Goal: Communication & Community: Answer question/provide support

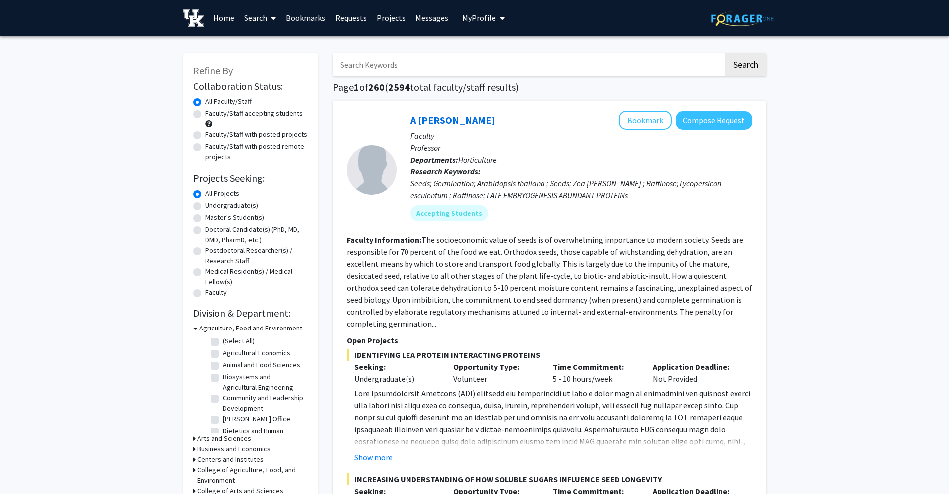
click at [420, 24] on link "Messages" at bounding box center [432, 17] width 43 height 35
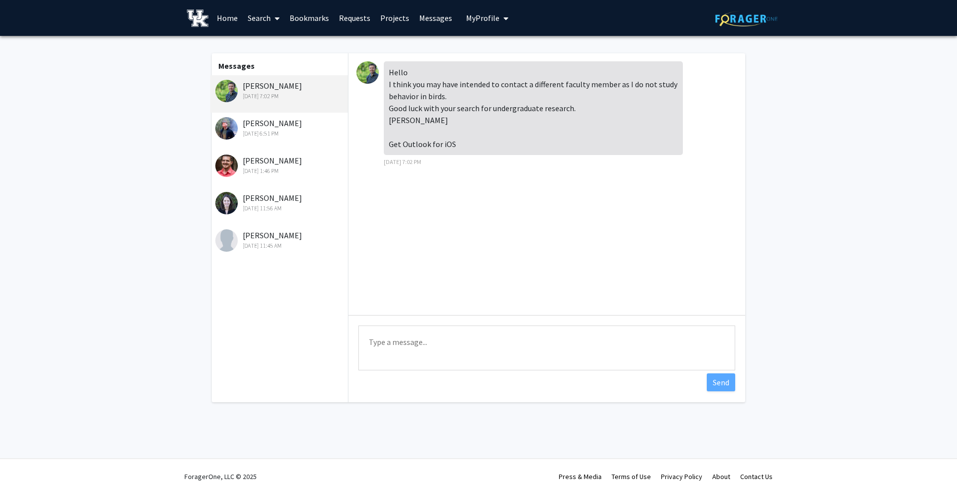
click at [261, 87] on div "[PERSON_NAME] [DATE] 7:02 PM" at bounding box center [280, 90] width 130 height 21
click at [374, 70] on img at bounding box center [367, 72] width 22 height 22
click at [431, 109] on div "Hello I think you may have intended to contact a different faculty member as I …" at bounding box center [533, 108] width 299 height 94
click at [264, 126] on div "[PERSON_NAME] [DATE] 6:51 PM" at bounding box center [280, 127] width 130 height 21
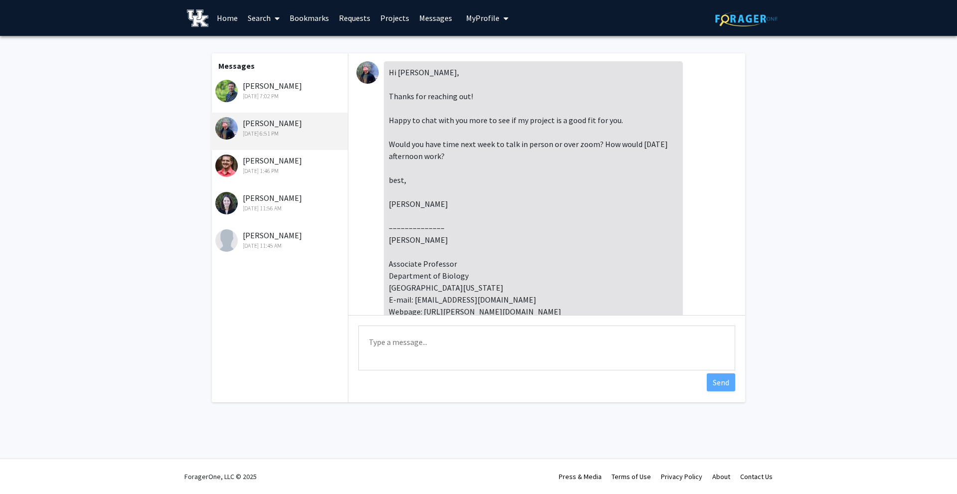
click at [439, 349] on textarea "Type a message" at bounding box center [546, 347] width 377 height 45
click at [536, 341] on textarea "[DATE] works for me I am free from 12-2 or and time after 3:30" at bounding box center [546, 347] width 377 height 45
click at [587, 339] on textarea "[DATE] works for me I am free from 12-2 or anytime after 3:30" at bounding box center [546, 347] width 377 height 45
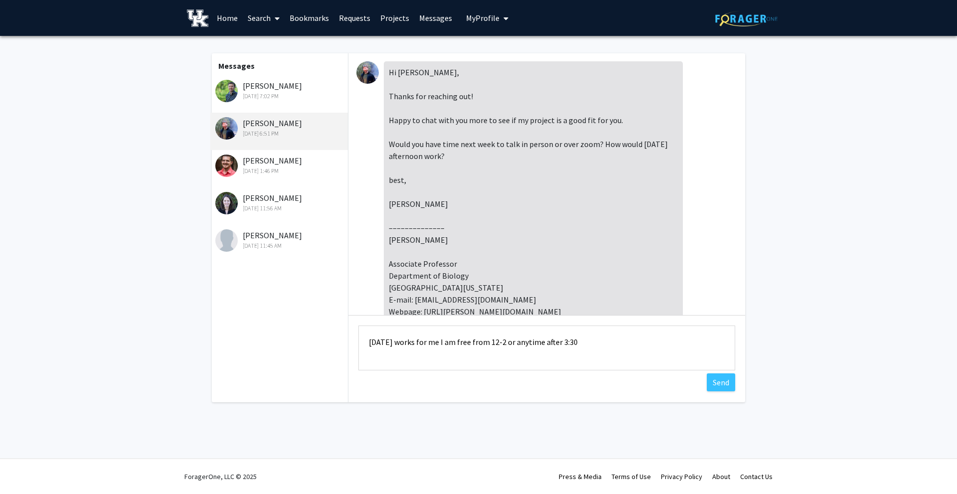
click at [555, 339] on textarea "[DATE] works for me I am free from 12-2 or anytime after 3:30" at bounding box center [546, 347] width 377 height 45
click at [555, 340] on textarea "[DATE] works for me I am free from 12-2 or anytime after 3:30" at bounding box center [546, 347] width 377 height 45
paste textarea ". I am available from 12 PM to 2 PM or anytime after 3:30 PM."
type textarea "[DATE] works for me. I am available from 12 PM to 2 PM or anytime after 3:30 PM."
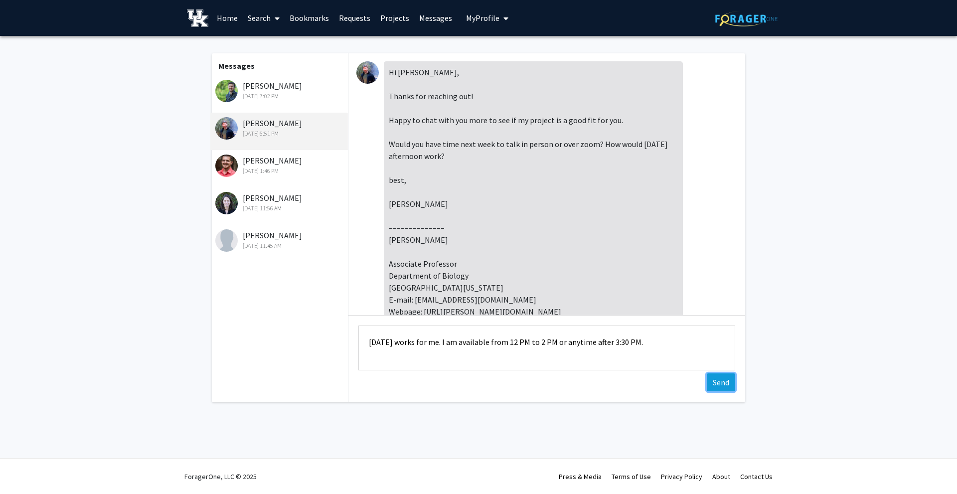
click at [723, 380] on button "Send" at bounding box center [721, 382] width 28 height 18
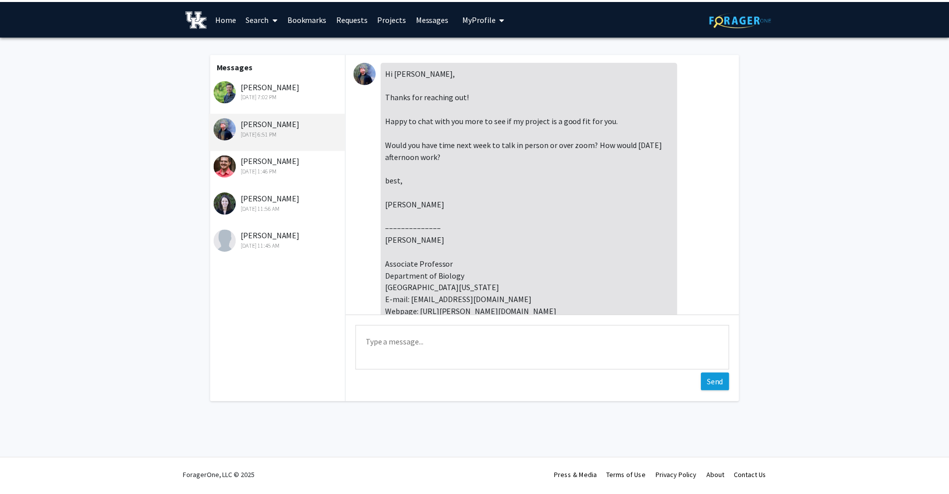
scroll to position [97, 0]
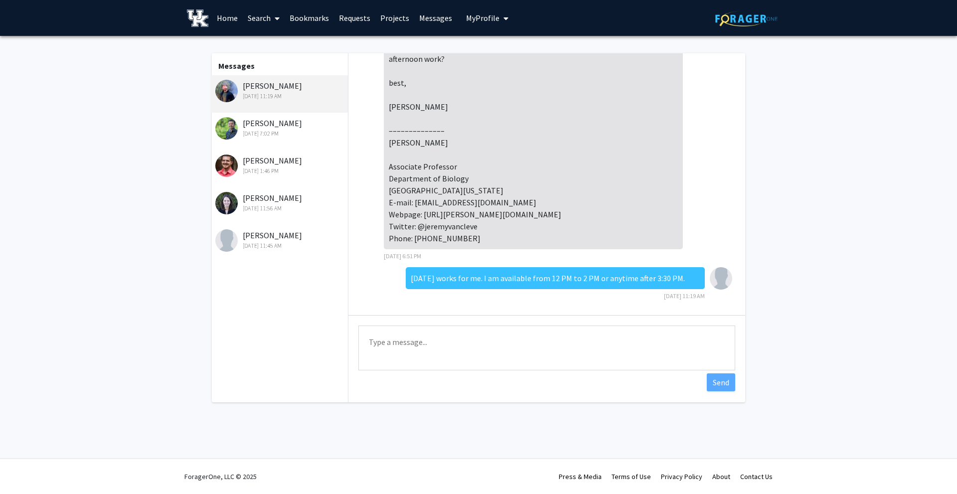
click at [285, 126] on div "[PERSON_NAME] [DATE] 7:02 PM" at bounding box center [280, 127] width 130 height 21
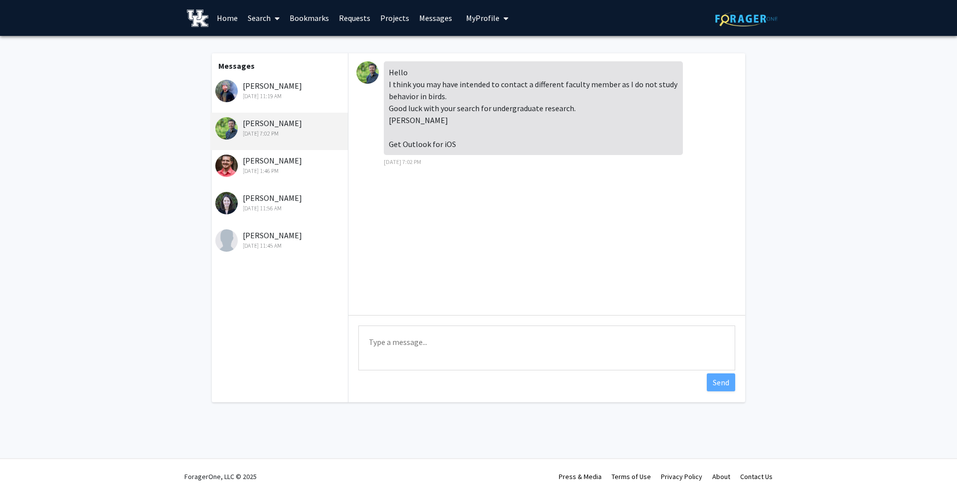
click at [437, 19] on link "Messages" at bounding box center [435, 17] width 43 height 35
click at [387, 19] on link "Projects" at bounding box center [394, 17] width 39 height 35
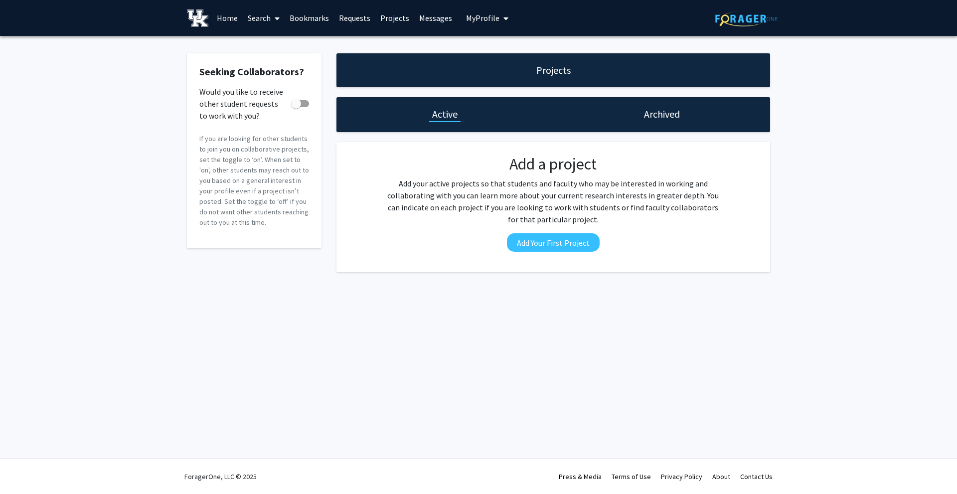
click at [354, 17] on link "Requests" at bounding box center [354, 17] width 41 height 35
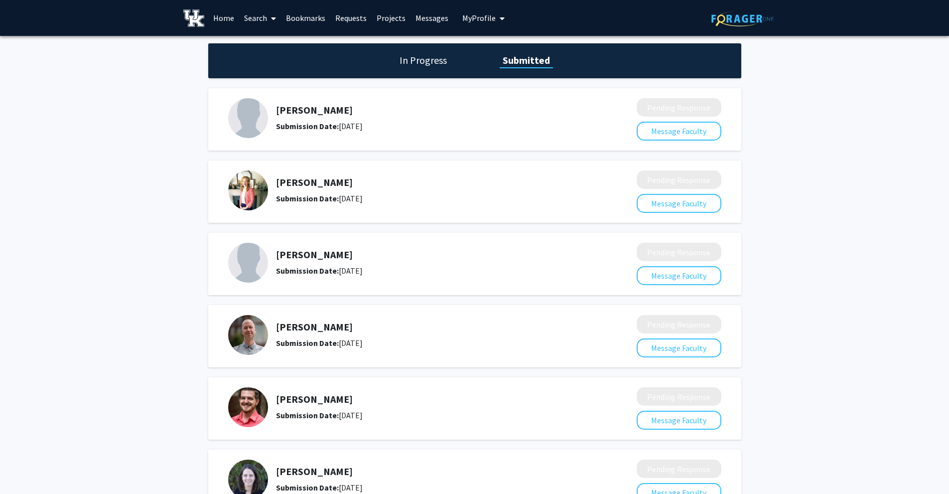
click at [416, 65] on h1 "In Progress" at bounding box center [423, 60] width 53 height 14
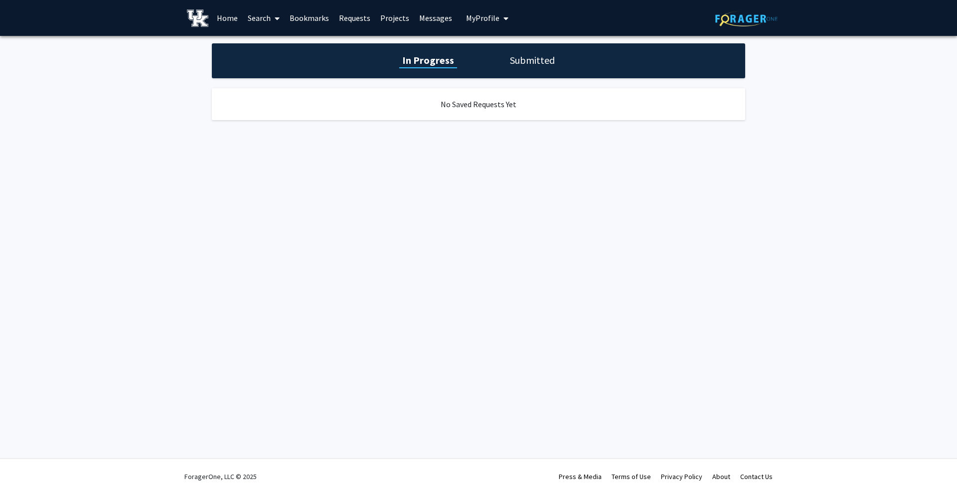
click at [541, 62] on h1 "Submitted" at bounding box center [532, 60] width 51 height 14
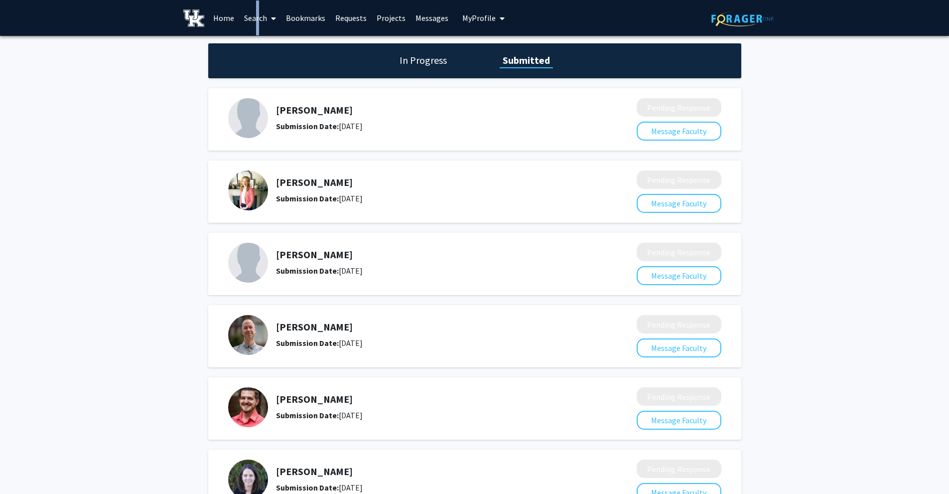
drag, startPoint x: 253, startPoint y: 17, endPoint x: 255, endPoint y: 23, distance: 5.8
click at [254, 19] on link "Search" at bounding box center [260, 17] width 42 height 35
click at [258, 40] on span "Faculty/Staff" at bounding box center [275, 46] width 73 height 20
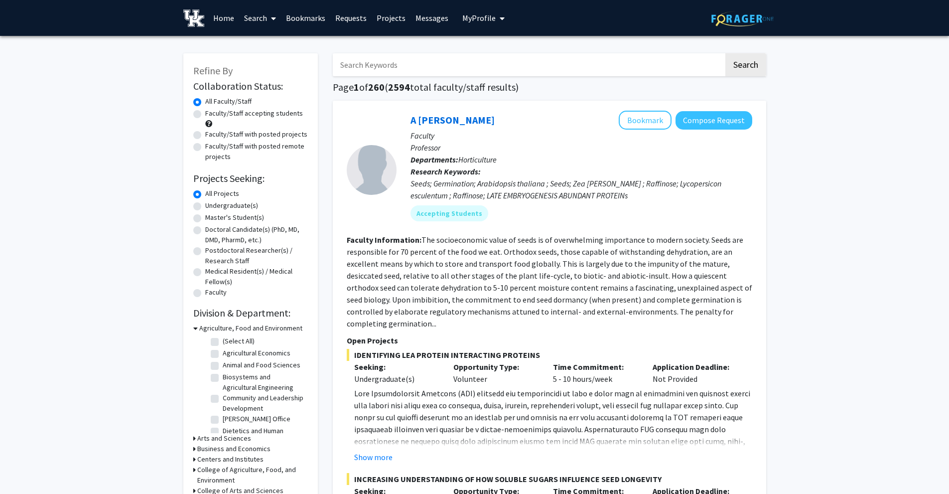
click at [395, 68] on input "Search Keywords" at bounding box center [528, 64] width 391 height 23
click at [726, 53] on button "Search" at bounding box center [746, 64] width 41 height 23
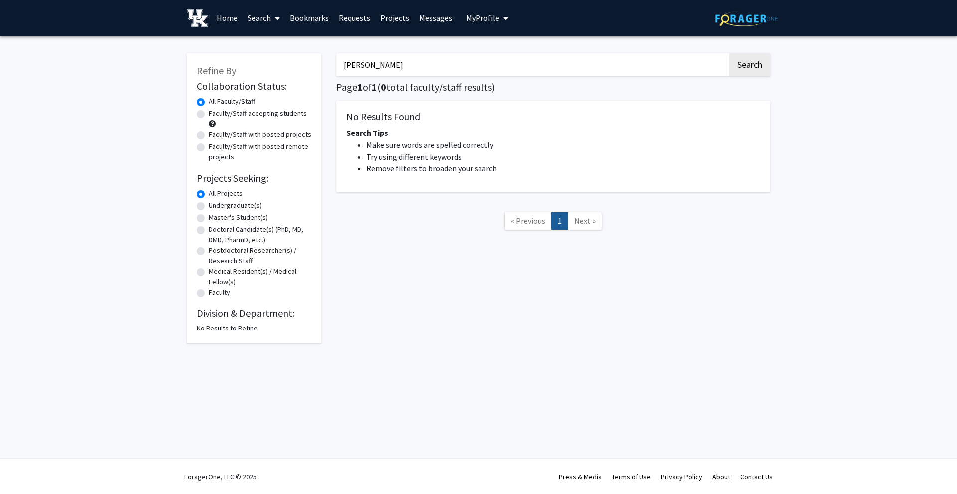
click at [729, 53] on button "Search" at bounding box center [749, 64] width 41 height 23
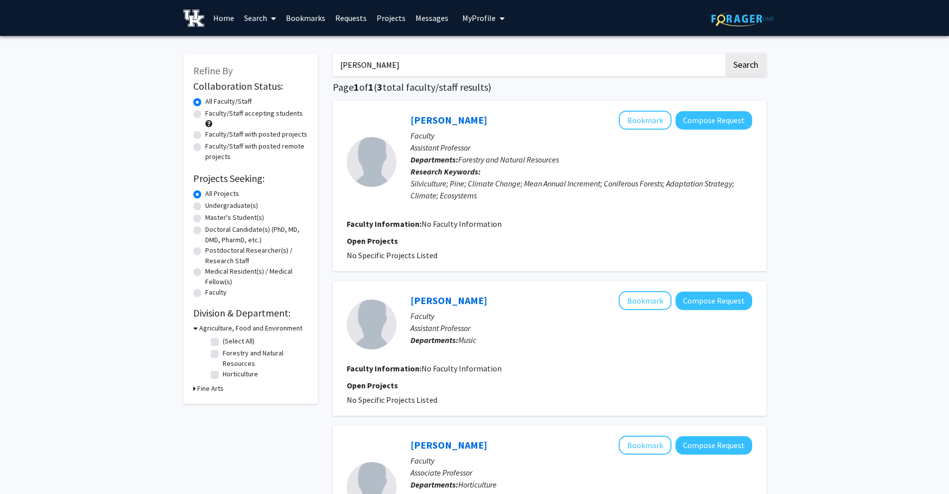
click at [436, 68] on input "[PERSON_NAME]" at bounding box center [528, 64] width 391 height 23
type input "f"
click at [419, 71] on input "Search Keywords" at bounding box center [528, 64] width 391 height 23
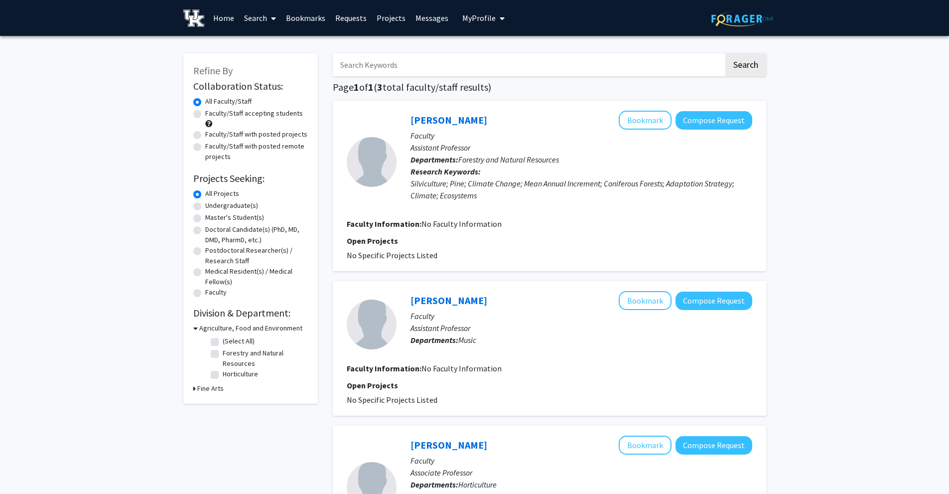
paste input "Famulski"
type input "Famulski"
click at [757, 61] on button "Search" at bounding box center [746, 64] width 41 height 23
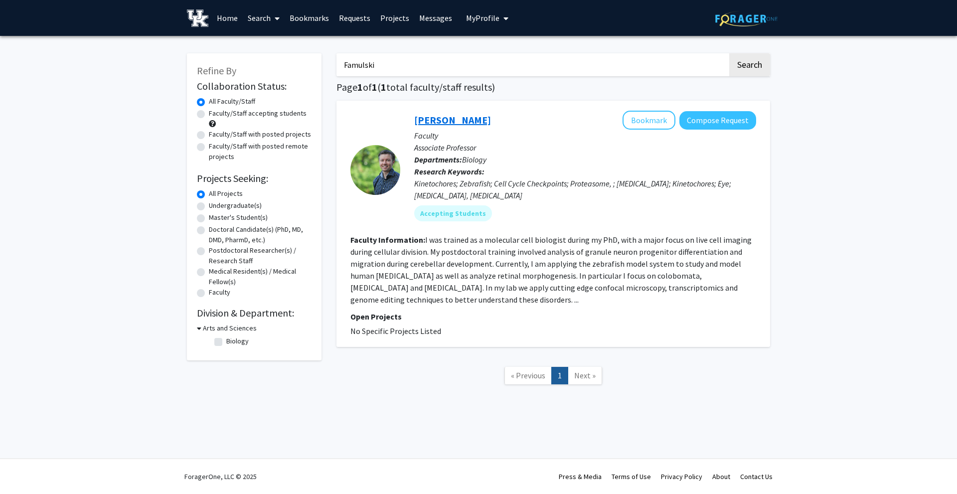
click at [443, 121] on link "[PERSON_NAME]" at bounding box center [452, 120] width 77 height 12
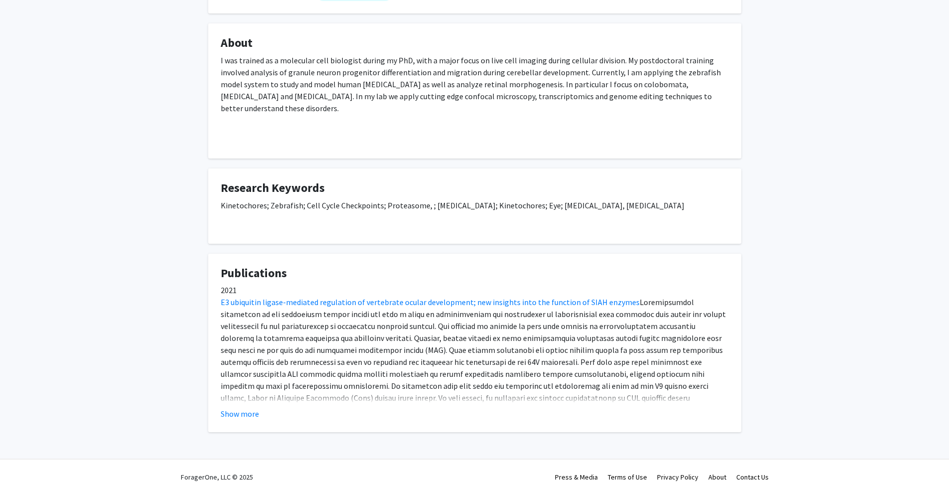
scroll to position [158, 0]
click at [238, 412] on button "Show more" at bounding box center [240, 413] width 38 height 12
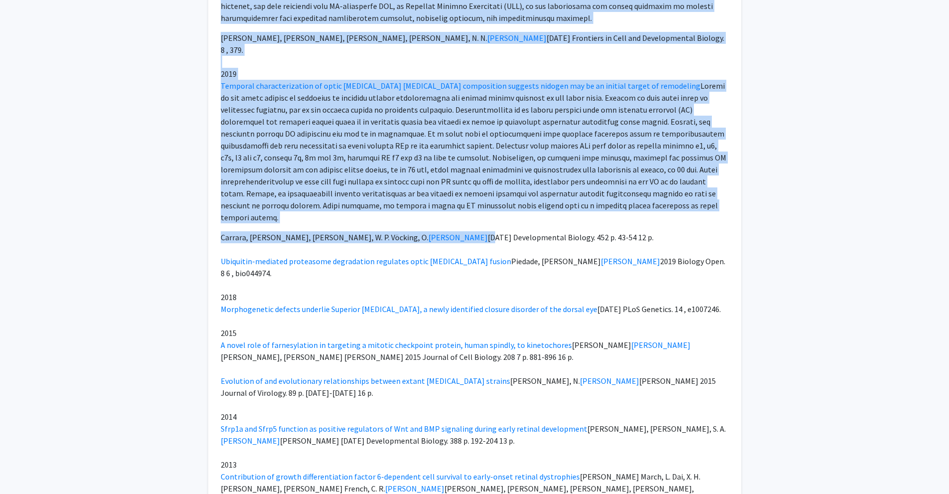
scroll to position [1096, 0]
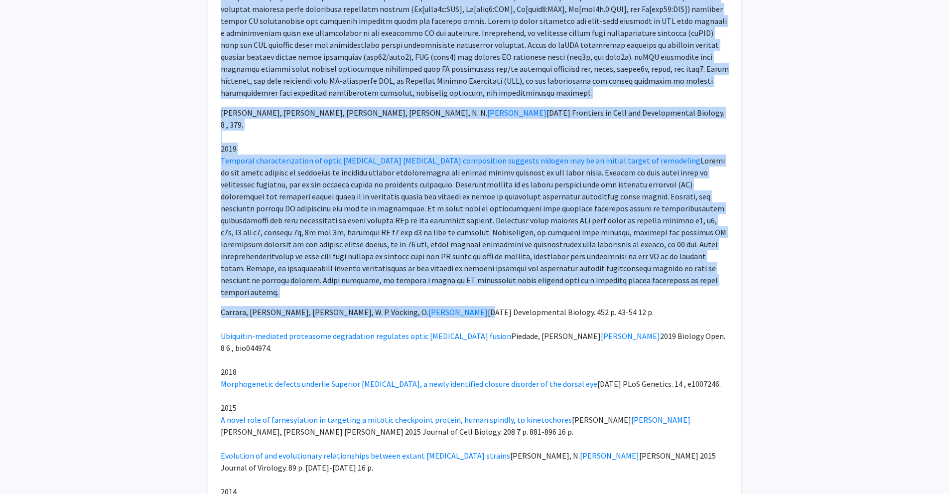
drag, startPoint x: 220, startPoint y: 199, endPoint x: 510, endPoint y: 256, distance: 296.1
click at [510, 256] on div "[PERSON_NAME] Bookmark Compose Request Titles: Associate Professor Degrees: No …" at bounding box center [475, 41] width 548 height 2189
copy div "Lorem I dol sitamet co a elitseddo eius temporinc utlabo et DoL, magn a enima m…"
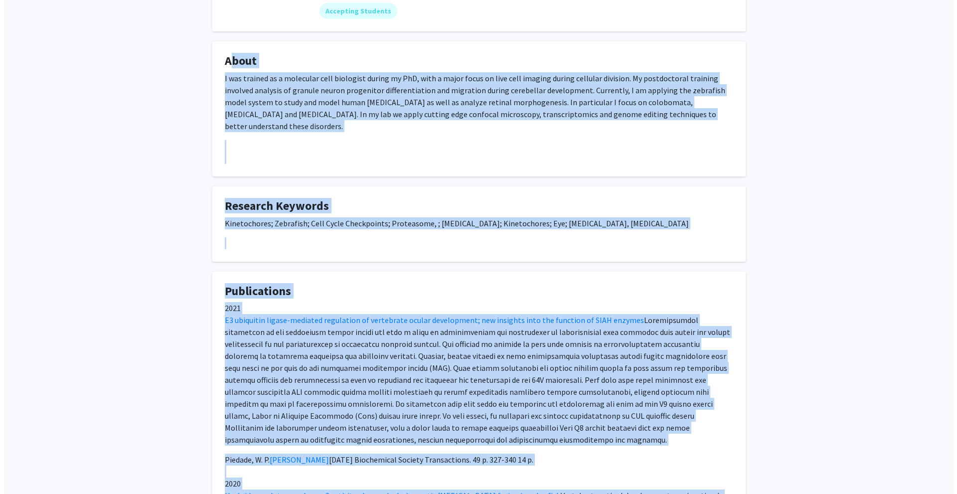
scroll to position [0, 0]
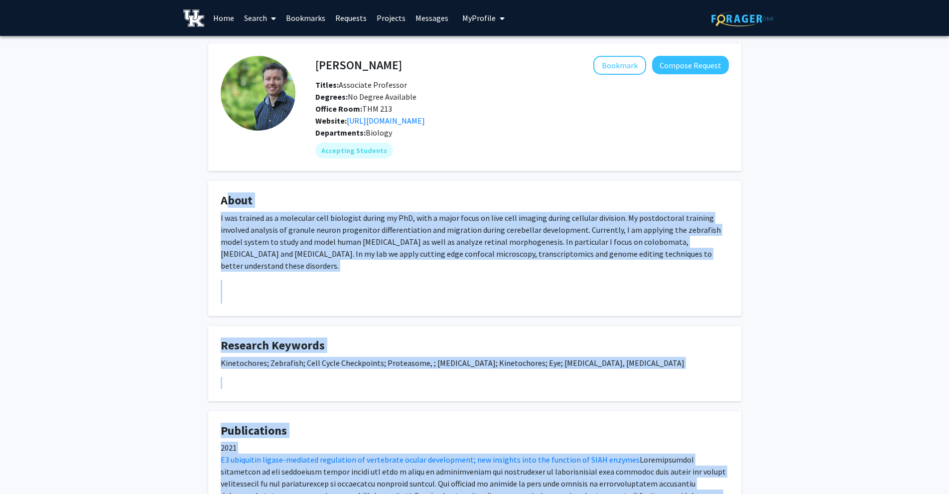
click at [423, 20] on link "Messages" at bounding box center [432, 17] width 43 height 35
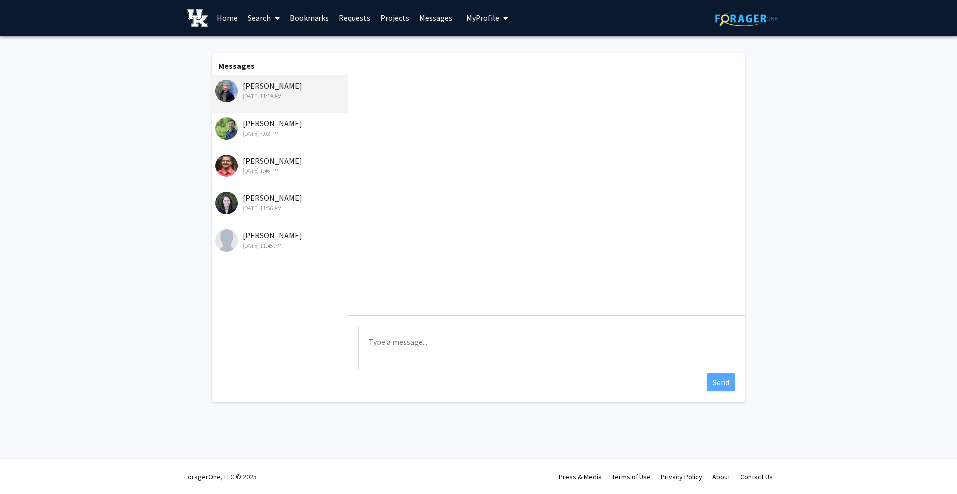
scroll to position [97, 0]
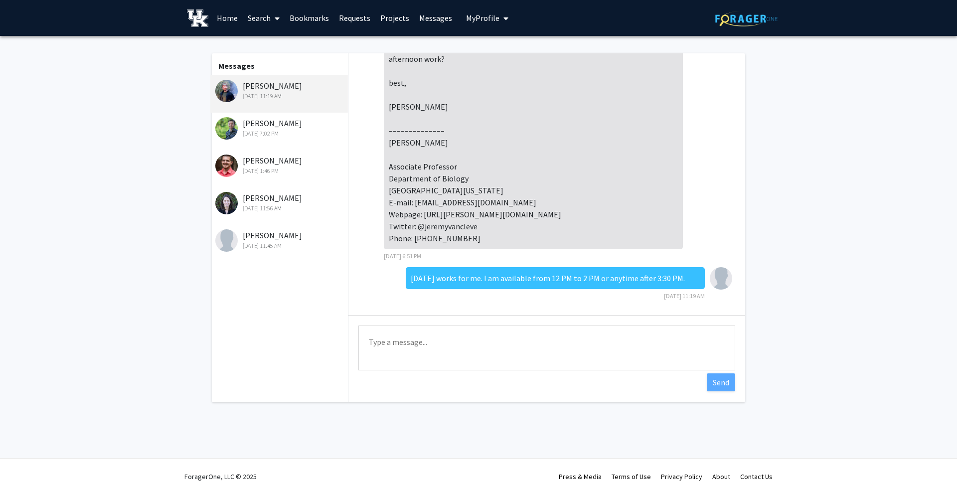
click at [288, 122] on div "[PERSON_NAME] [DATE] 7:02 PM" at bounding box center [280, 127] width 130 height 21
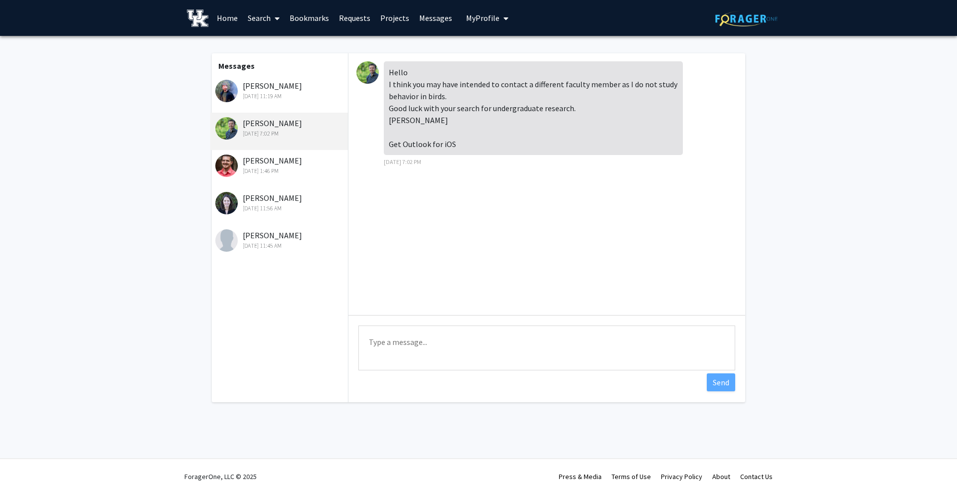
click at [439, 345] on textarea "Type a message" at bounding box center [546, 347] width 377 height 45
paste textarea "Thank you for your response. I sincerely apologize for the confusion caused by …"
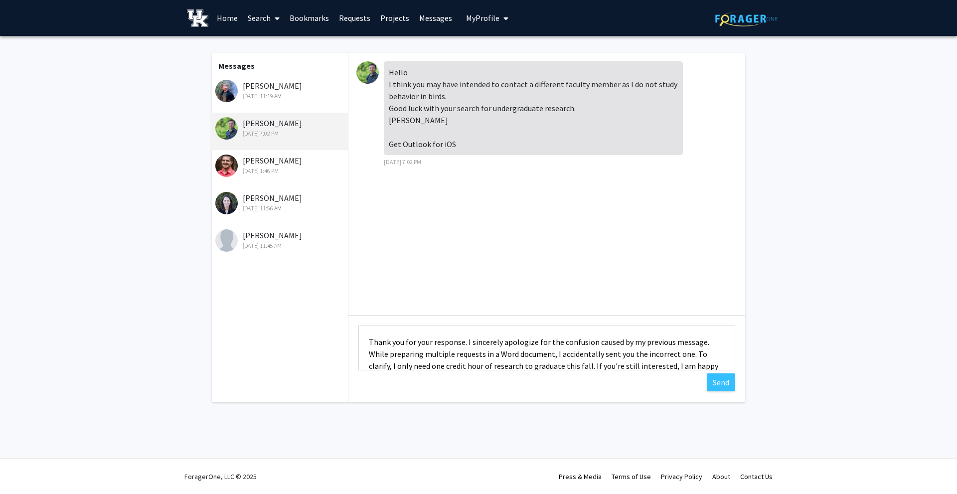
scroll to position [37, 0]
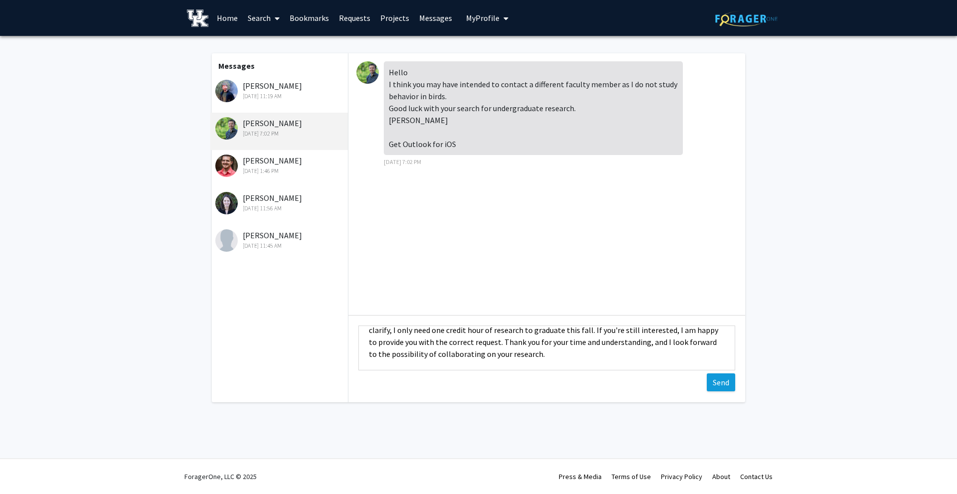
type textarea "Thank you for your response. I sincerely apologize for the confusion caused by …"
click at [716, 383] on button "Send" at bounding box center [721, 382] width 28 height 18
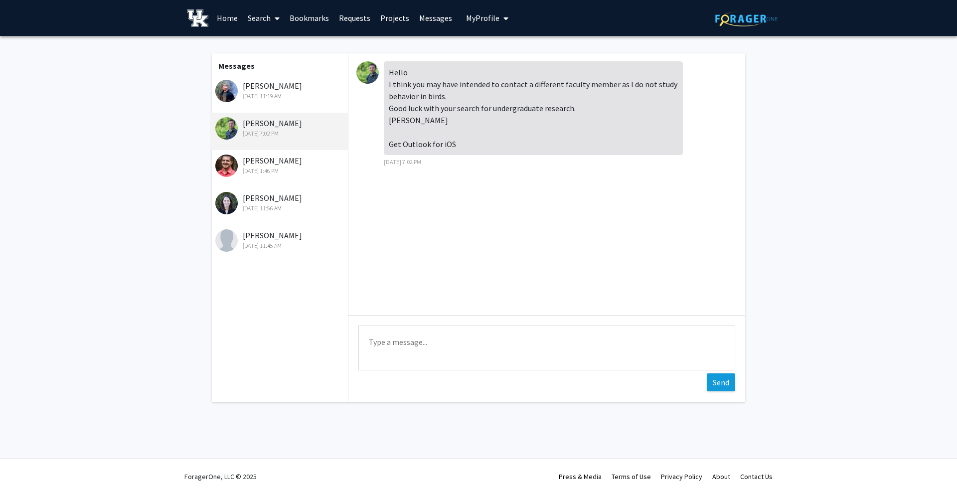
scroll to position [0, 0]
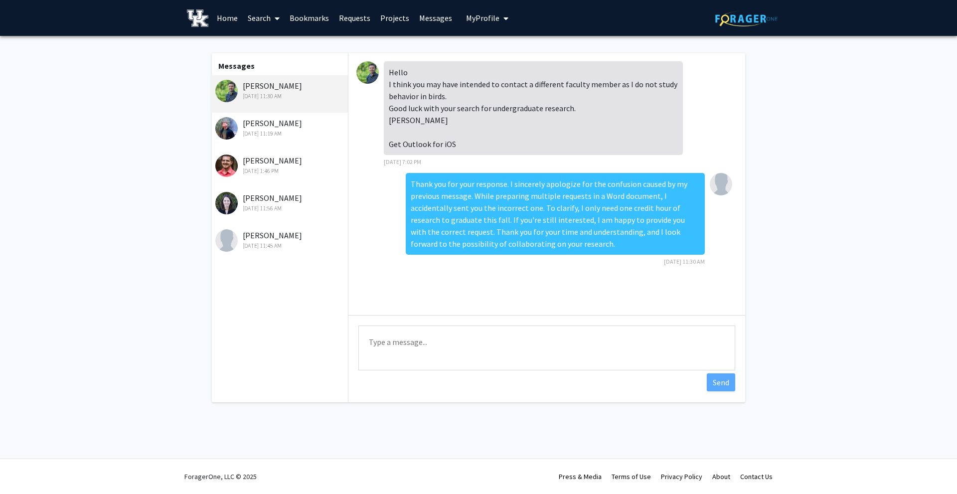
click at [276, 129] on div "[DATE] 11:19 AM" at bounding box center [280, 133] width 130 height 9
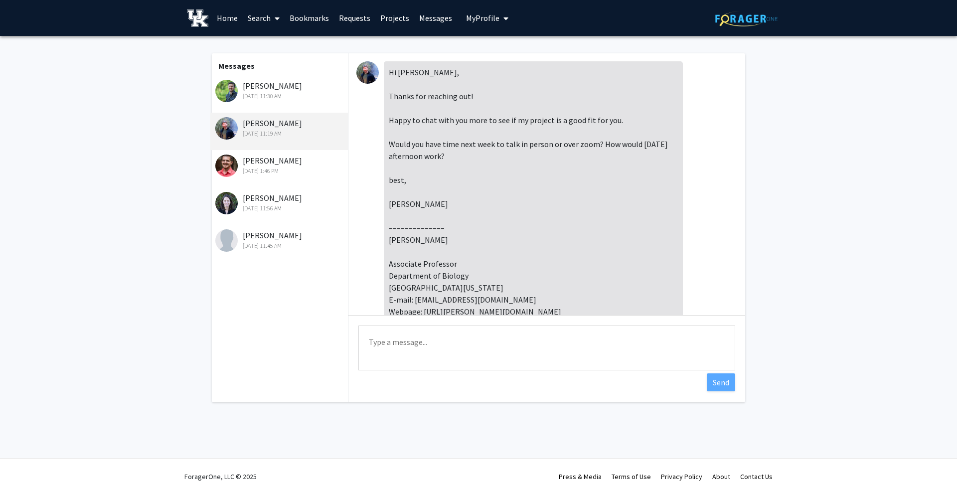
click at [357, 18] on link "Requests" at bounding box center [354, 17] width 41 height 35
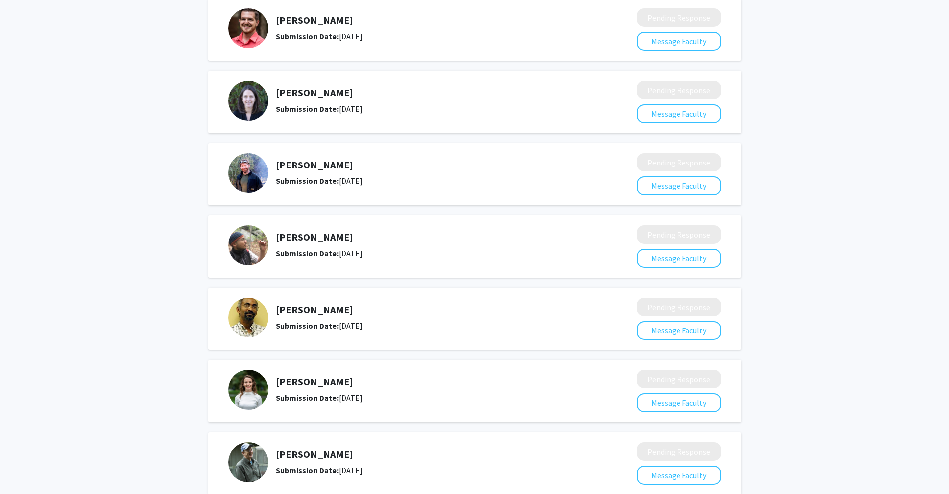
scroll to position [399, 0]
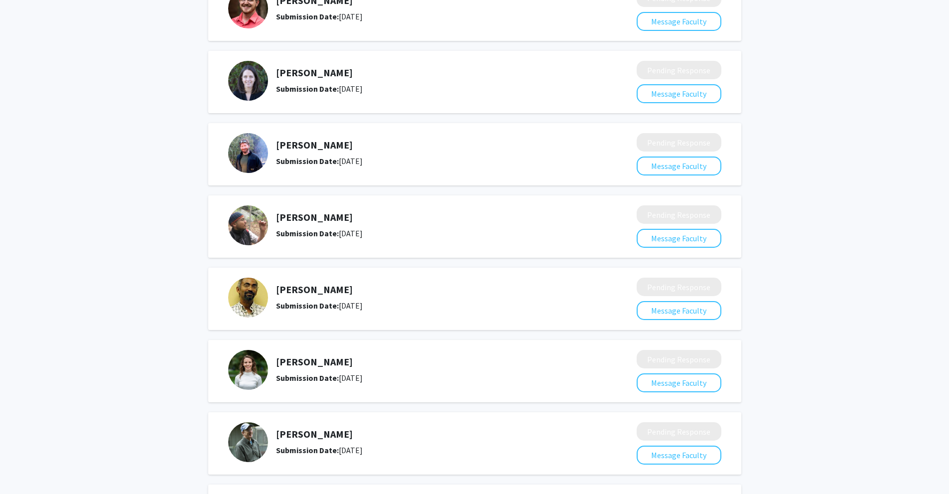
click at [314, 148] on h5 "[PERSON_NAME]" at bounding box center [430, 145] width 308 height 12
click at [259, 147] on img at bounding box center [248, 153] width 40 height 40
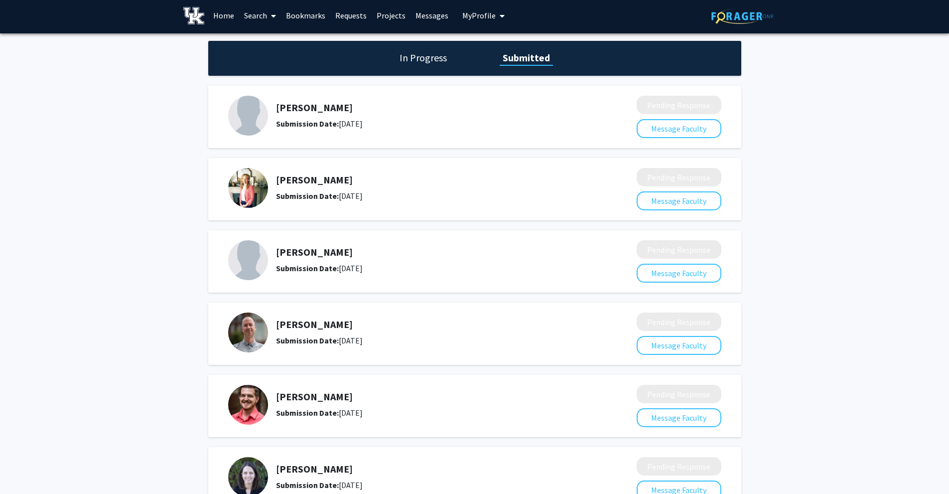
scroll to position [0, 0]
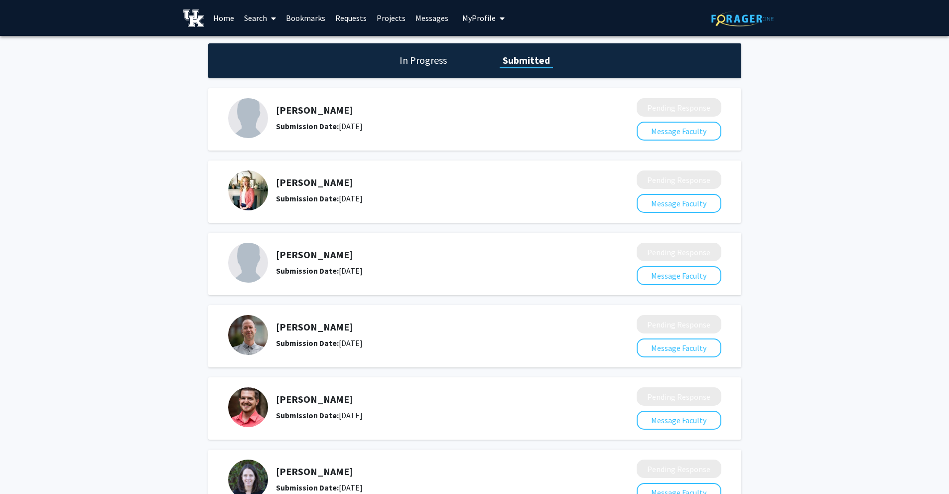
click at [248, 22] on link "Search" at bounding box center [260, 17] width 42 height 35
click at [276, 47] on span "Faculty/Staff" at bounding box center [275, 46] width 73 height 20
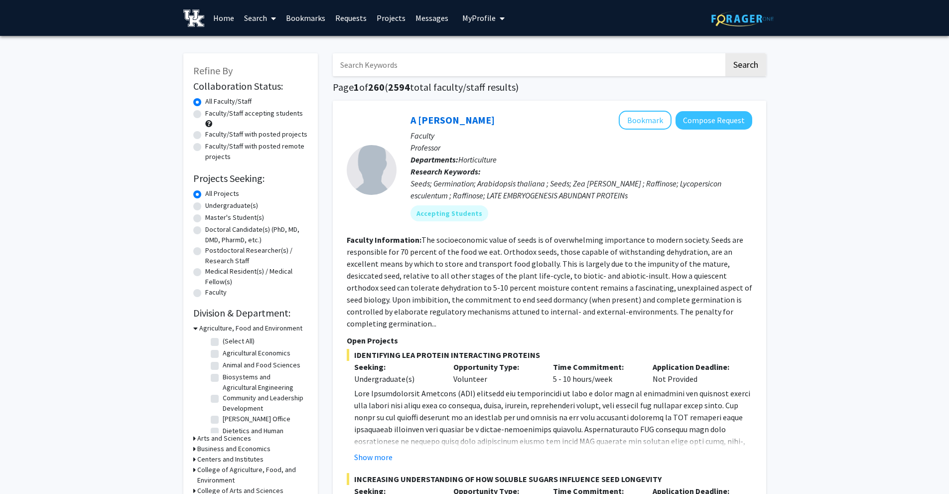
click at [415, 73] on input "Search Keywords" at bounding box center [528, 64] width 391 height 23
type input "[PERSON_NAME]"
click at [726, 53] on button "Search" at bounding box center [746, 64] width 41 height 23
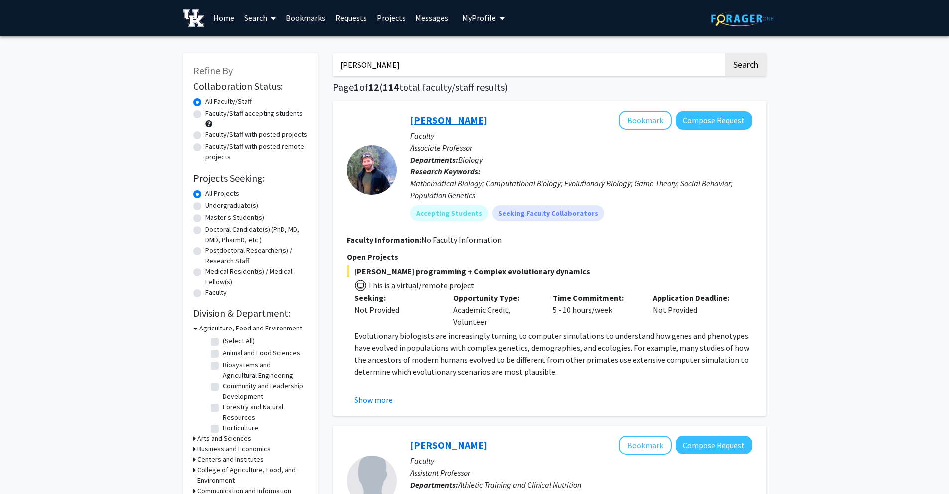
click at [444, 115] on link "[PERSON_NAME]" at bounding box center [449, 120] width 77 height 12
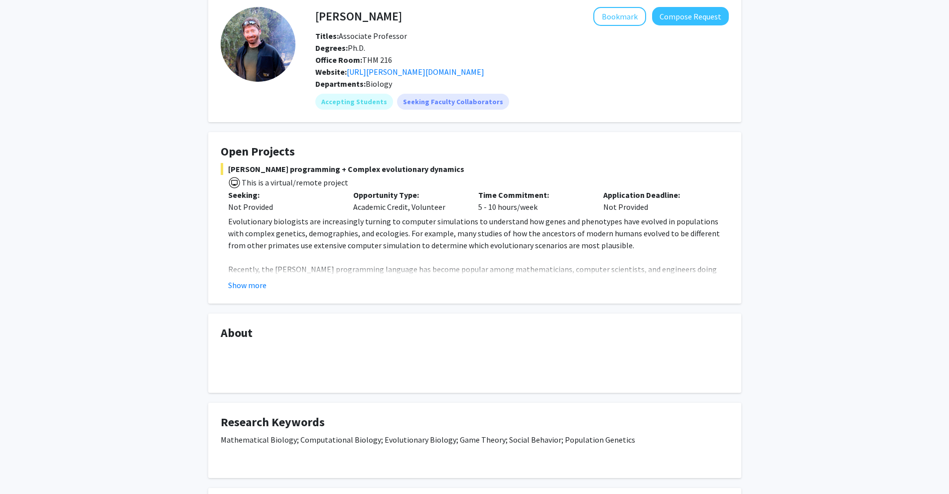
scroll to position [50, 0]
click at [254, 284] on button "Show more" at bounding box center [247, 284] width 38 height 12
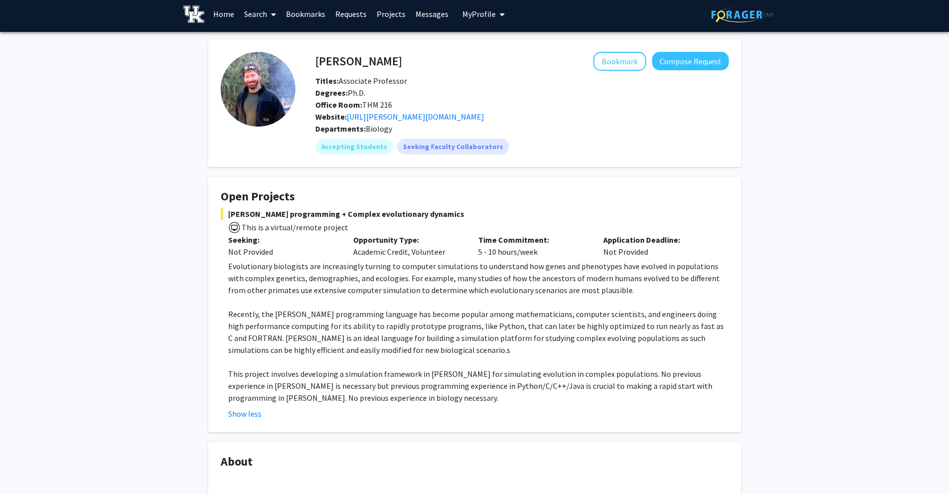
scroll to position [0, 0]
